Goal: Information Seeking & Learning: Learn about a topic

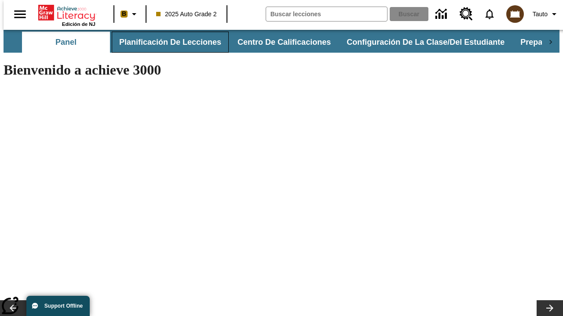
click at [165, 42] on button "Planificación de lecciones" at bounding box center [170, 42] width 117 height 21
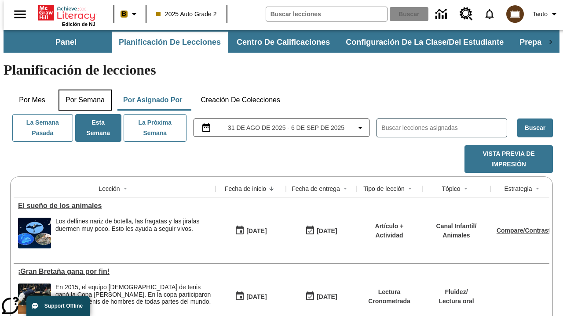
click at [82, 90] on button "Por semana" at bounding box center [84, 100] width 53 height 21
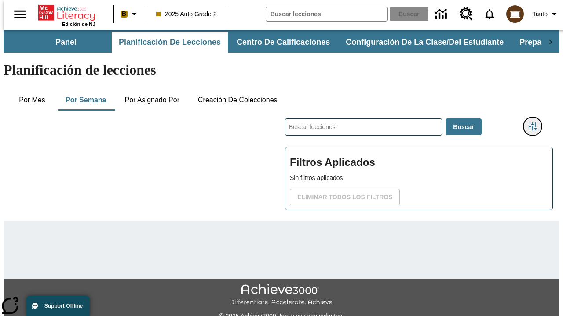
click at [535, 123] on icon "Menú lateral de filtros" at bounding box center [532, 127] width 8 height 8
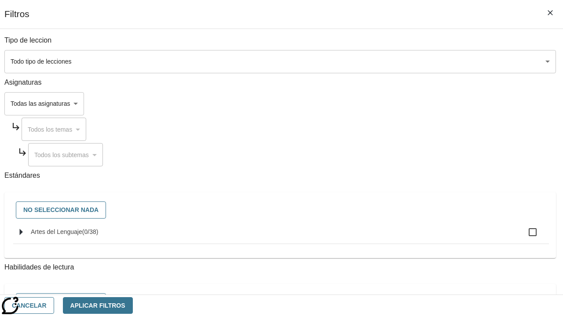
click at [388, 62] on body "[MEDICAL_DATA] al contenido principal Edición de NJ B 2025 Auto Grade 2 Buscar …" at bounding box center [282, 218] width 556 height 376
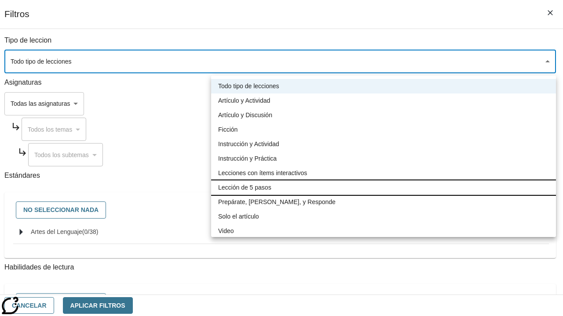
click at [383, 188] on li "Lección de 5 pasos" at bounding box center [383, 188] width 345 height 15
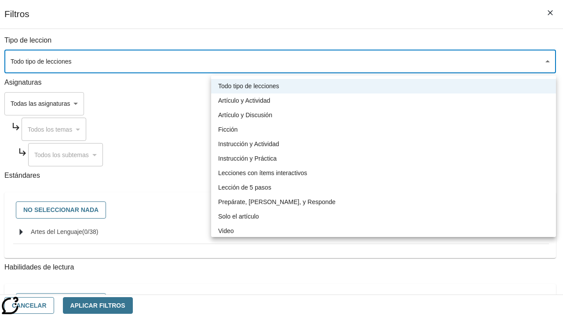
type input "1"
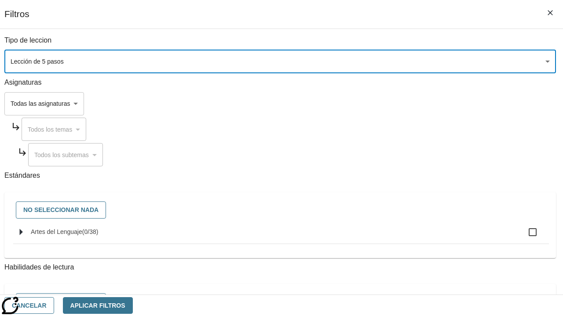
scroll to position [342, 0]
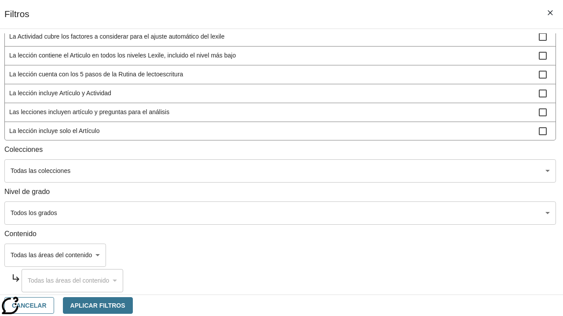
click at [386, 213] on body "[MEDICAL_DATA] al contenido principal Edición de NJ B 2025 Auto Grade 2 Buscar …" at bounding box center [282, 218] width 556 height 376
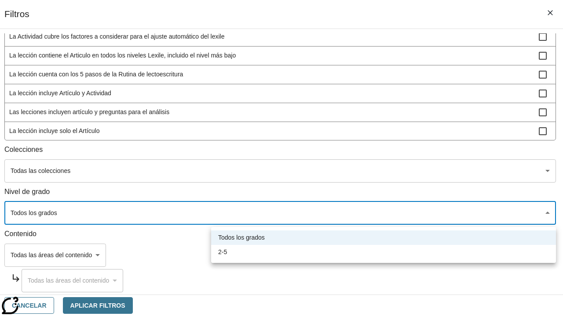
scroll to position [412, 2]
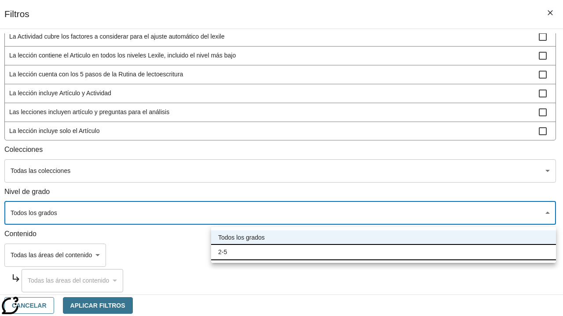
click at [383, 252] on li "2-5" at bounding box center [383, 252] width 345 height 15
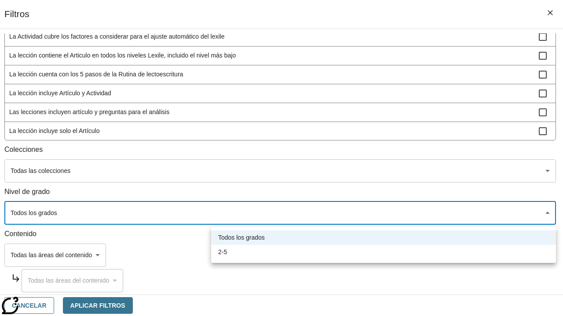
type input "1"
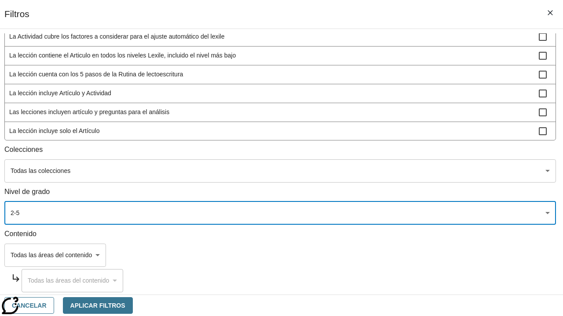
scroll to position [332, 1]
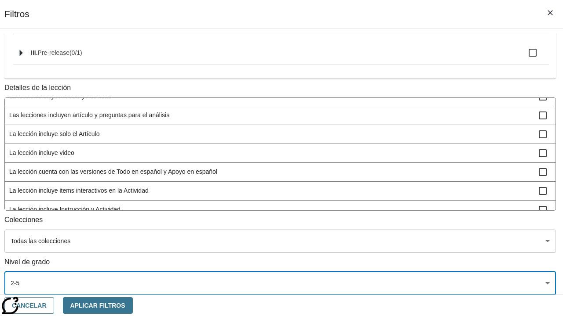
click at [386, 149] on span "La lección incluye video" at bounding box center [273, 153] width 529 height 9
checkbox input "true"
click at [133, 305] on button "Aplicar Filtros" at bounding box center [98, 306] width 70 height 17
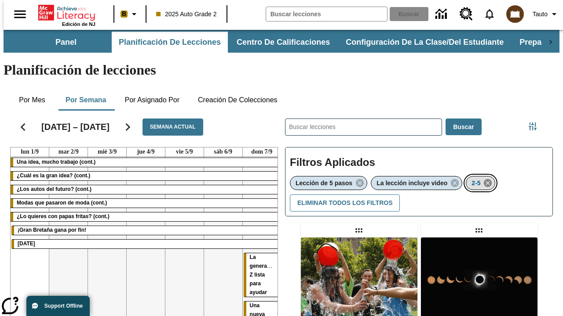
click at [489, 178] on icon "Eliminar 2-5 el ítem seleccionado del filtro" at bounding box center [488, 183] width 10 height 10
